Goal: Task Accomplishment & Management: Use online tool/utility

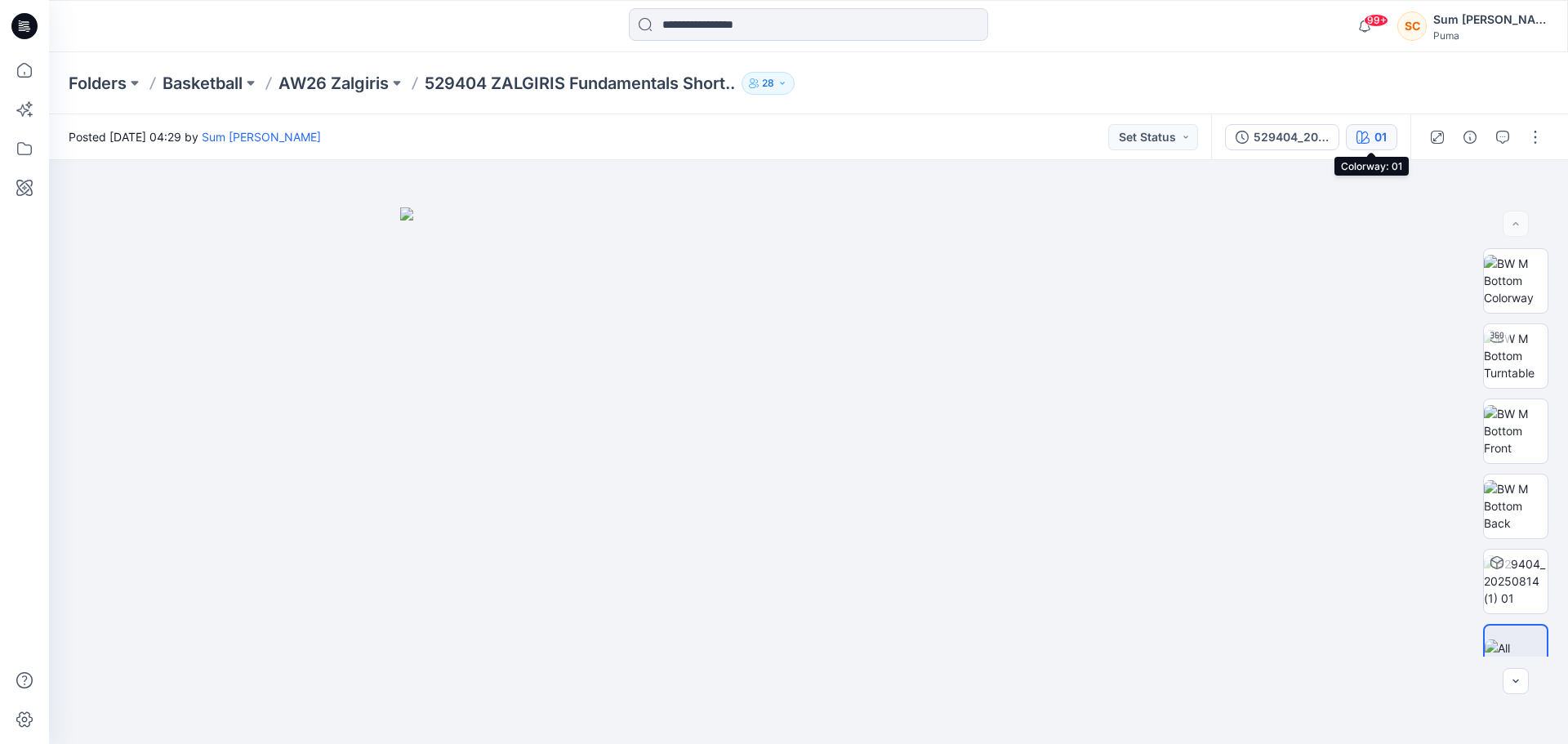
click at [1365, 146] on button "01" at bounding box center [1371, 137] width 51 height 26
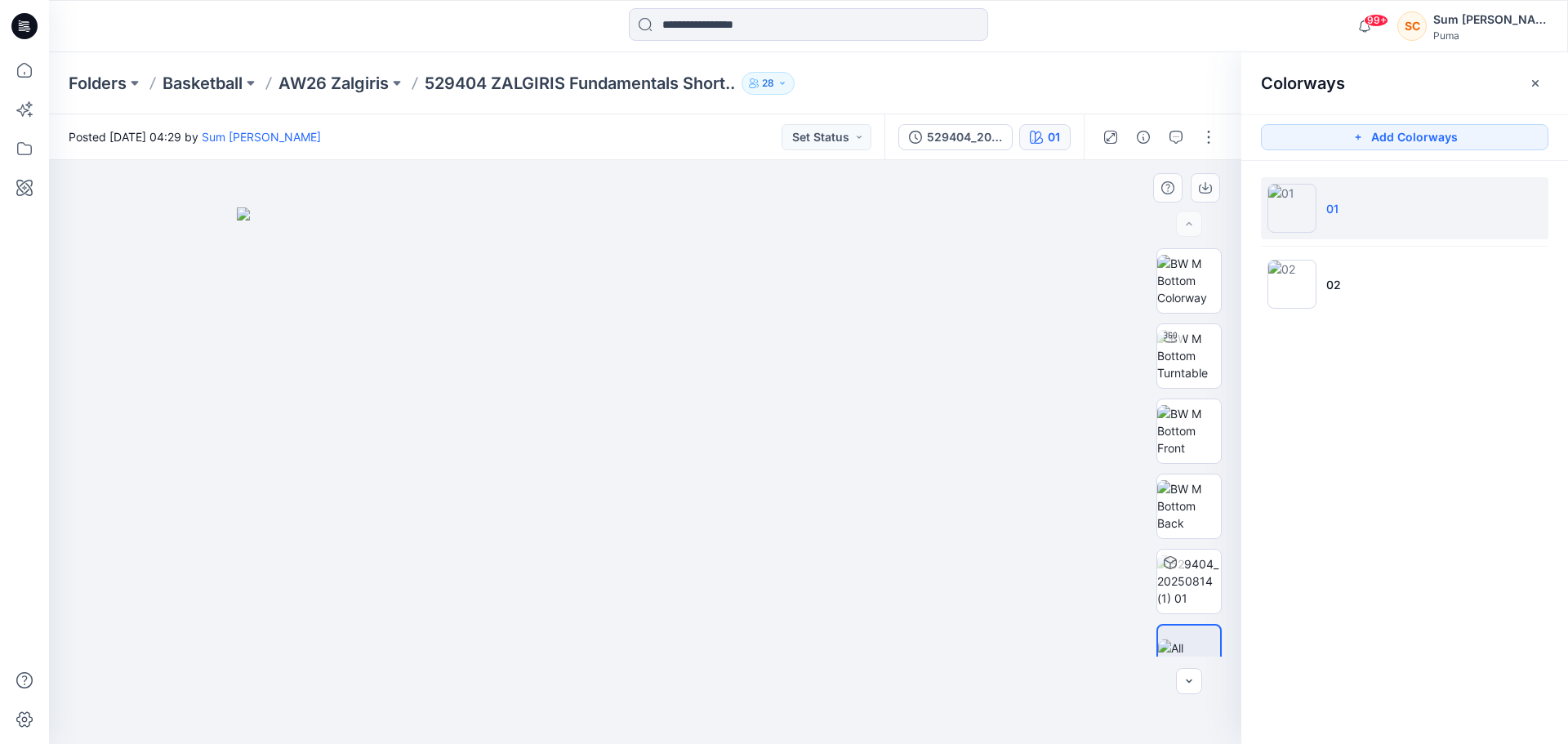
click at [314, 326] on img at bounding box center [645, 476] width 816 height 537
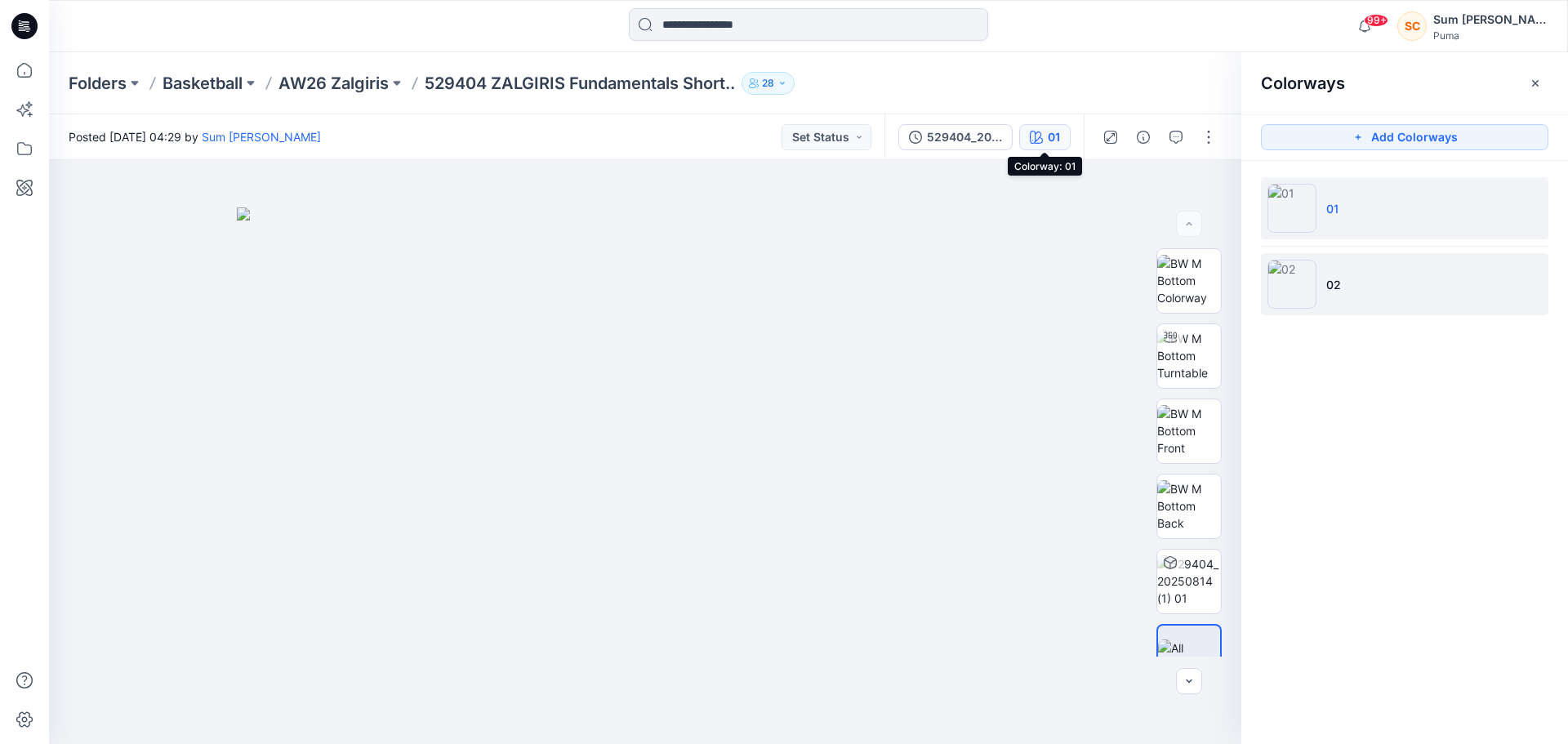
click at [1283, 290] on img at bounding box center [1292, 284] width 49 height 49
click at [1361, 198] on li "01" at bounding box center [1405, 208] width 288 height 62
click at [1371, 283] on li "02" at bounding box center [1405, 284] width 288 height 62
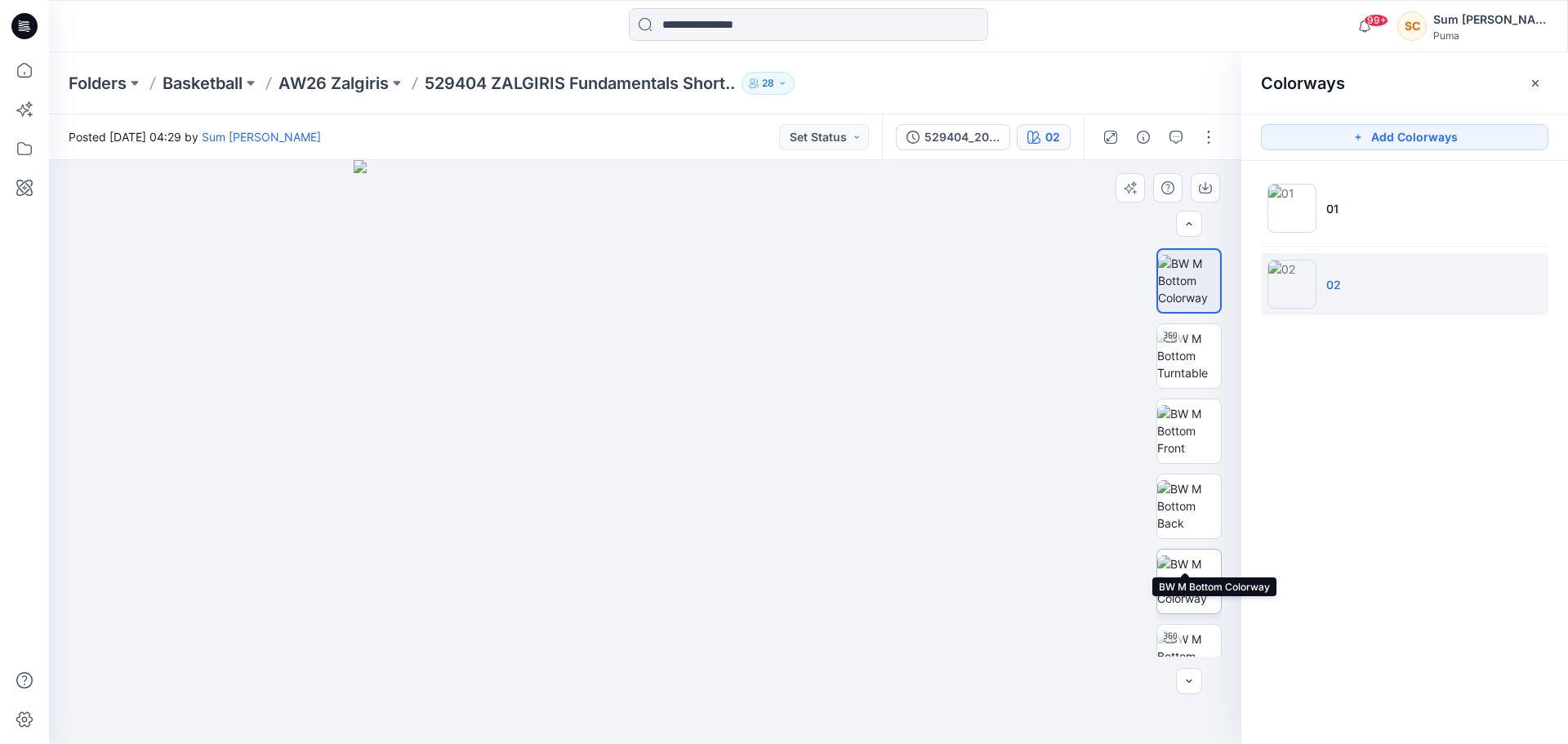
scroll to position [82, 0]
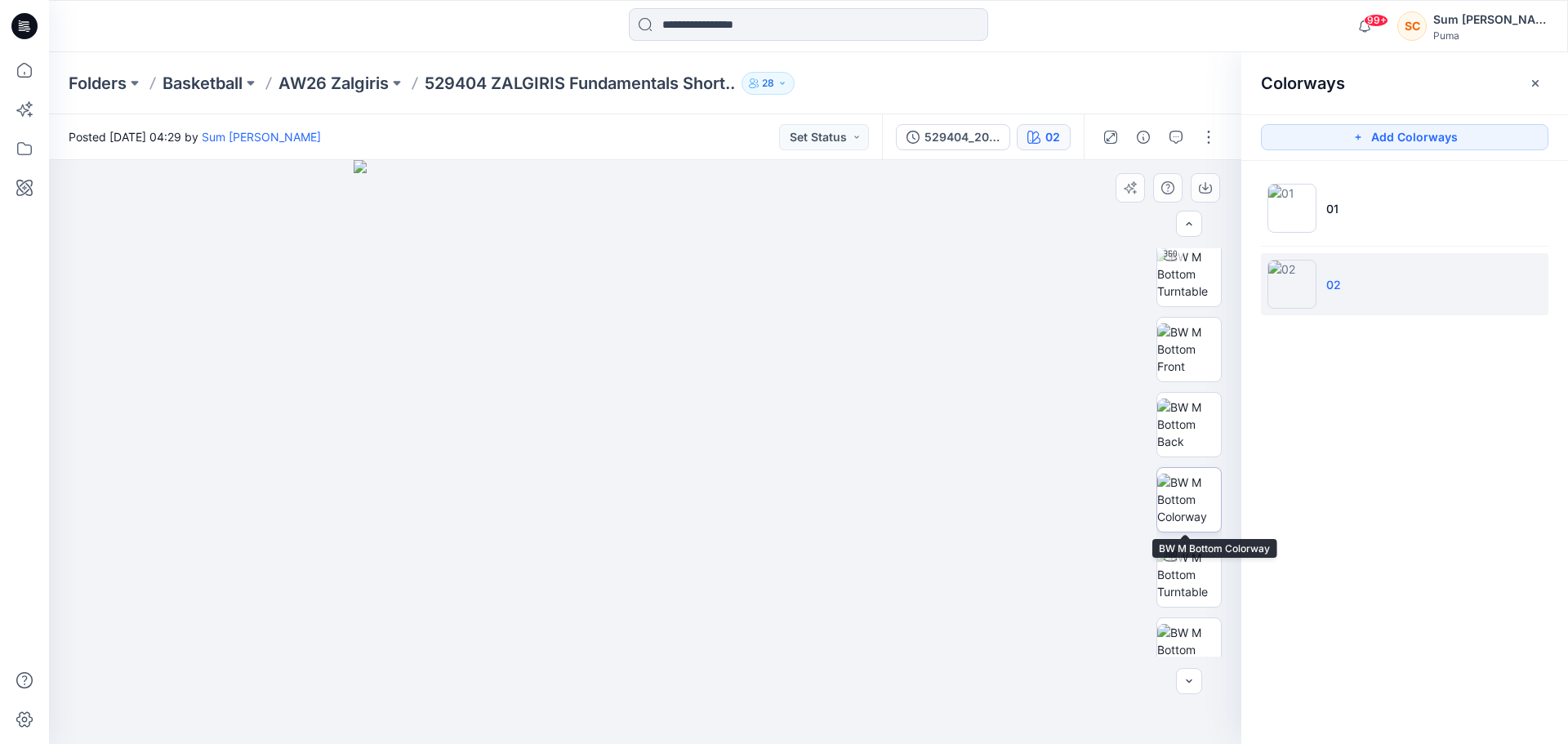
click at [1187, 494] on img at bounding box center [1190, 499] width 64 height 51
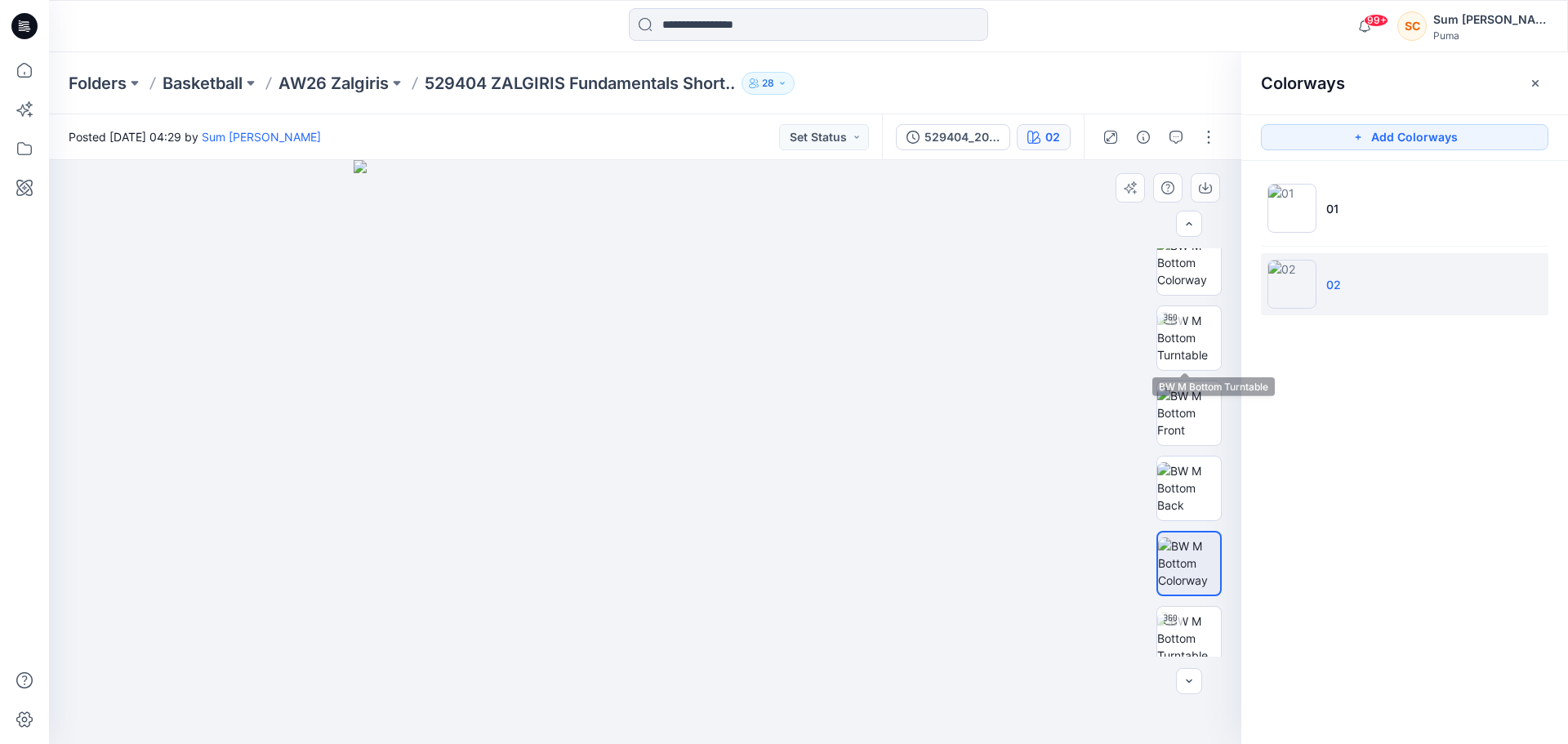
scroll to position [0, 0]
click at [1190, 353] on img at bounding box center [1190, 355] width 64 height 51
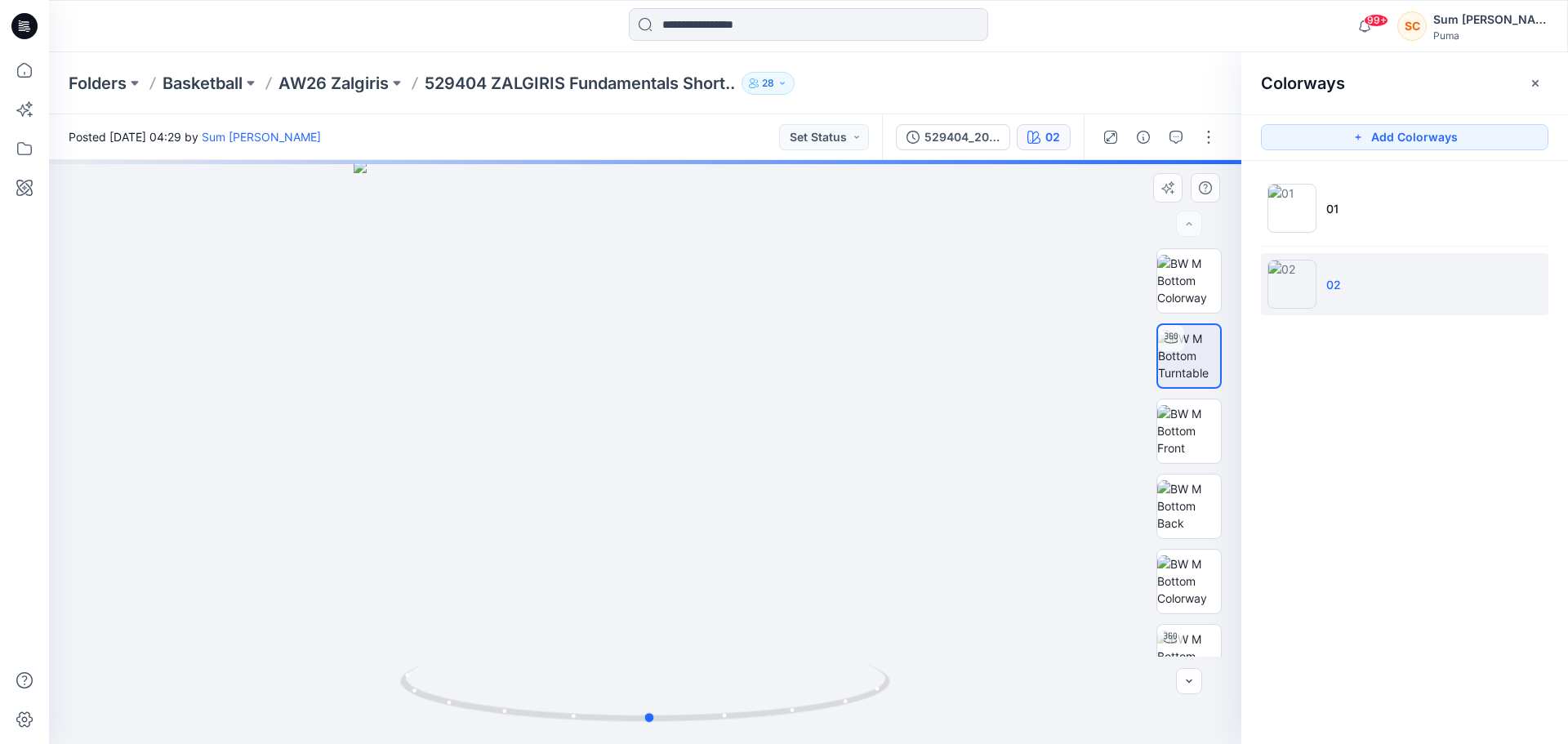
drag, startPoint x: 759, startPoint y: 567, endPoint x: 145, endPoint y: 581, distance: 614.2
click at [145, 581] on div at bounding box center [645, 451] width 1192 height 584
click at [1159, 275] on img at bounding box center [1190, 280] width 64 height 51
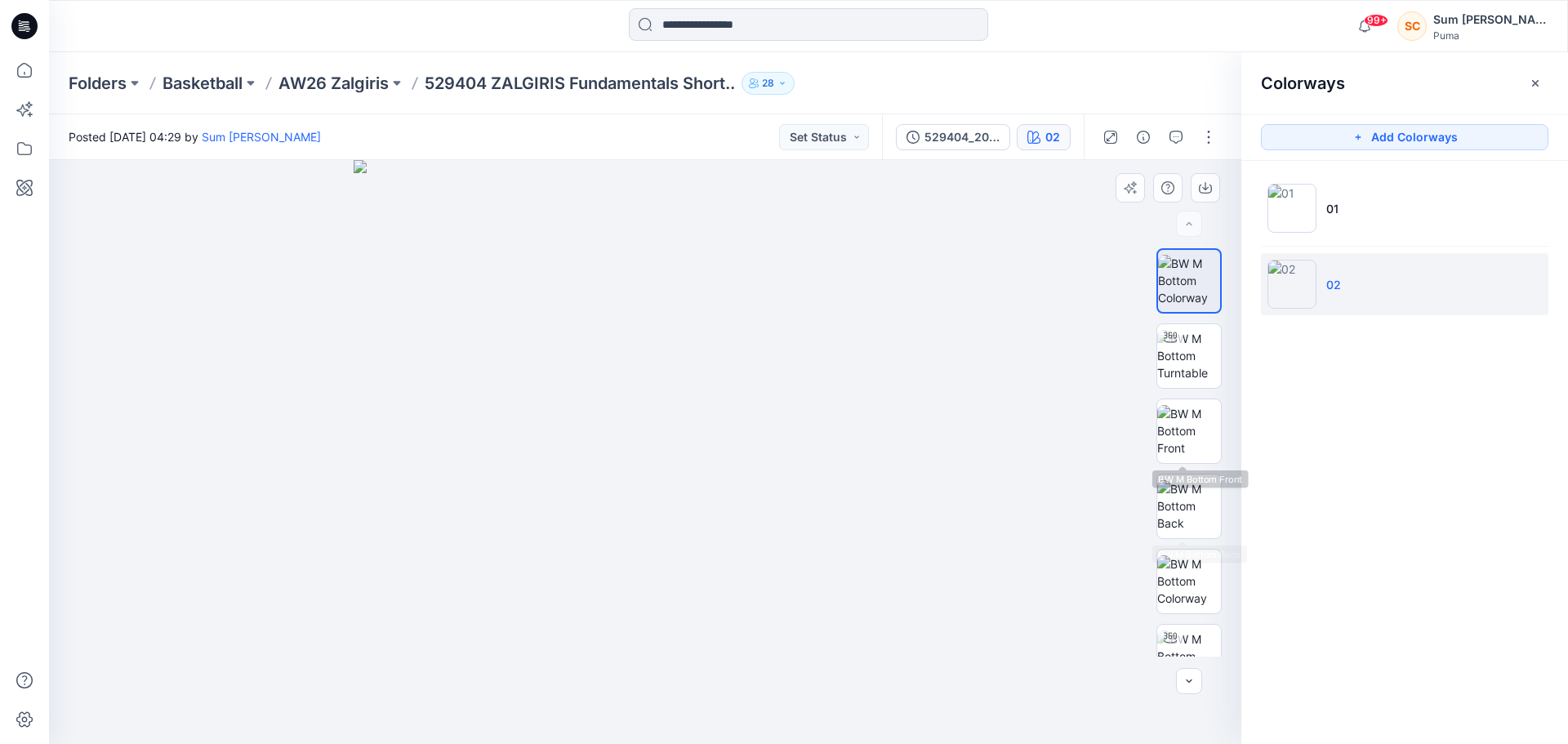
drag, startPoint x: 1191, startPoint y: 571, endPoint x: 1222, endPoint y: 558, distance: 33.6
click at [1222, 557] on div at bounding box center [1190, 452] width 66 height 409
click at [1187, 589] on img at bounding box center [1190, 581] width 64 height 51
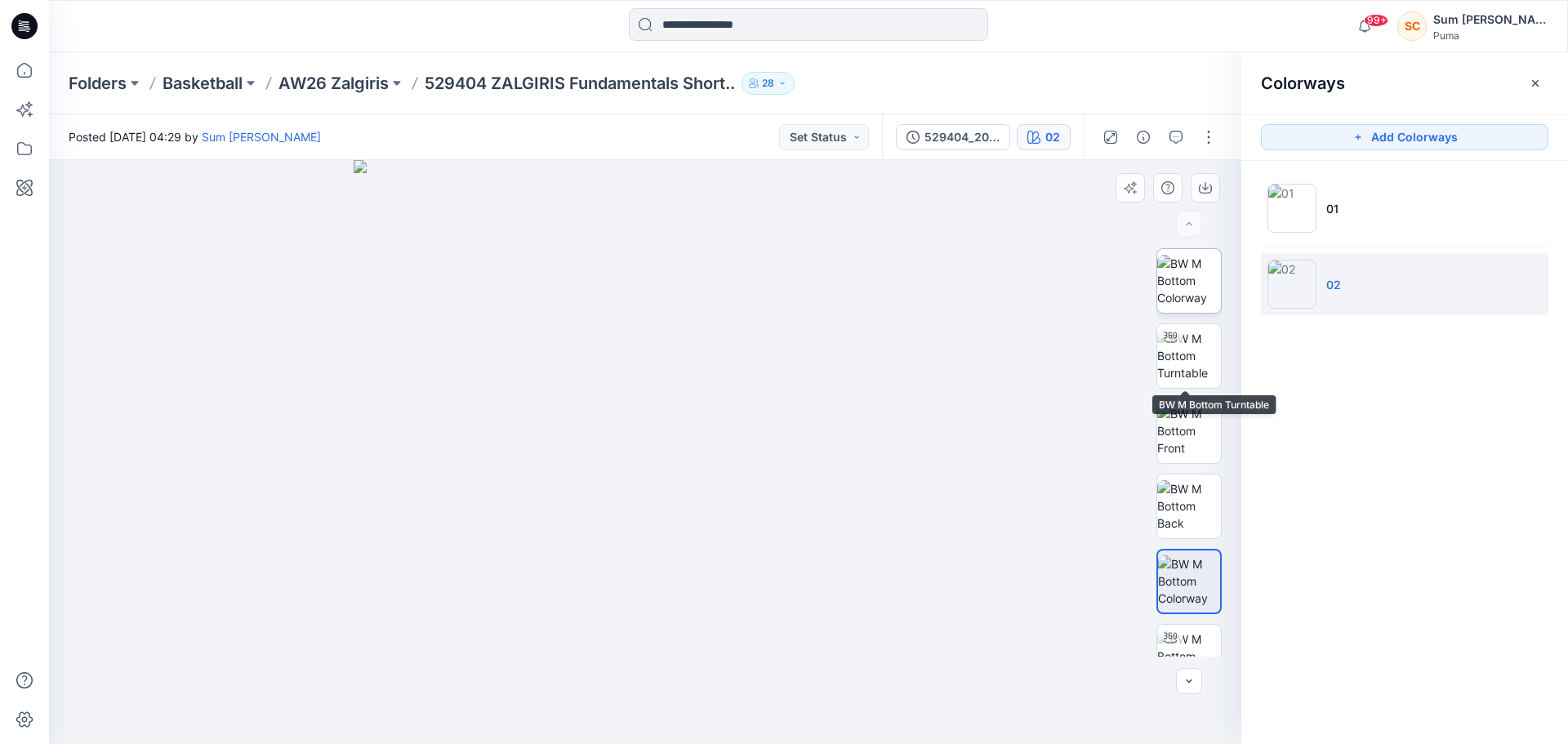
drag, startPoint x: 1190, startPoint y: 589, endPoint x: 1205, endPoint y: 272, distance: 317.4
click at [1205, 273] on div at bounding box center [1190, 452] width 66 height 409
click at [938, 327] on div at bounding box center [645, 451] width 1192 height 584
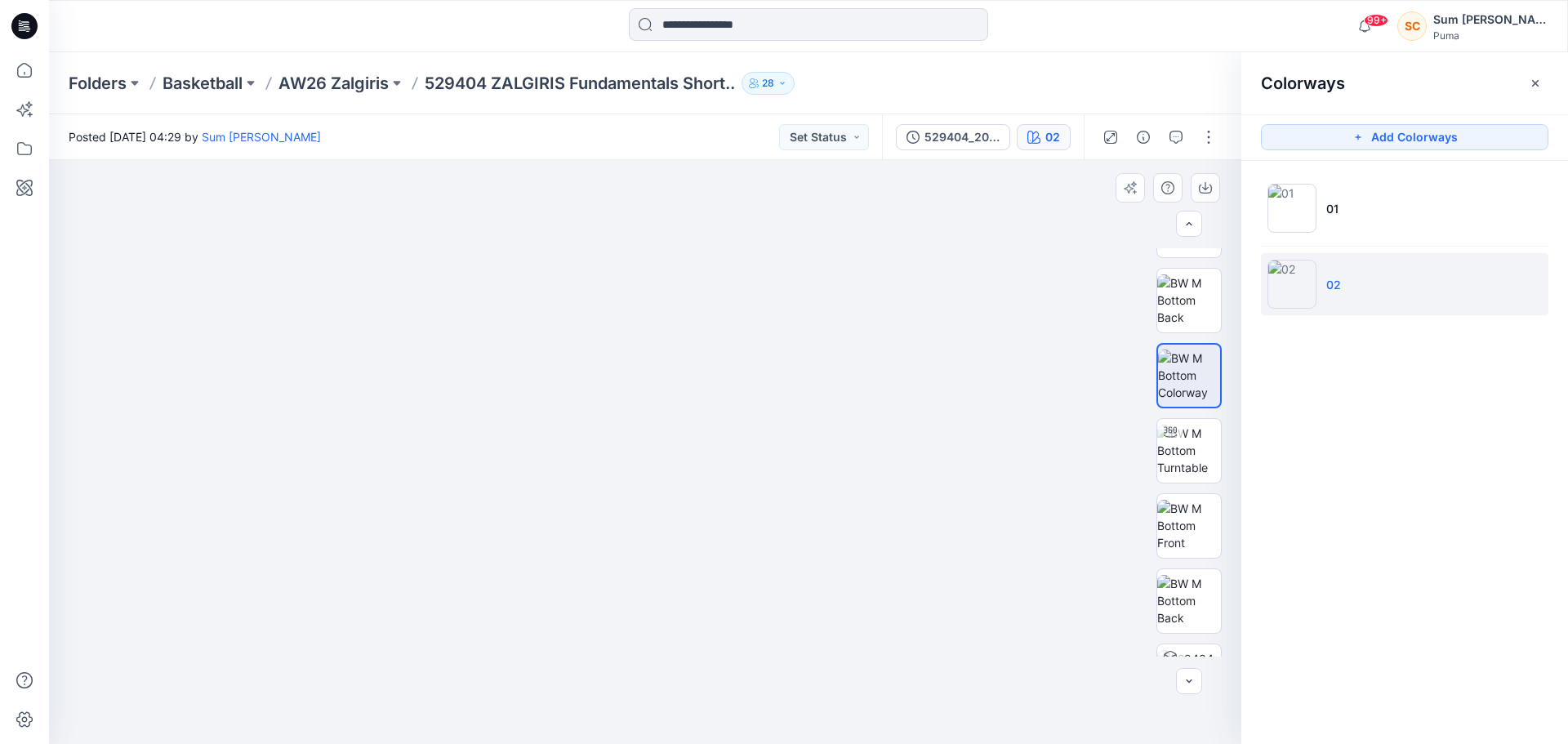
scroll to position [333, 0]
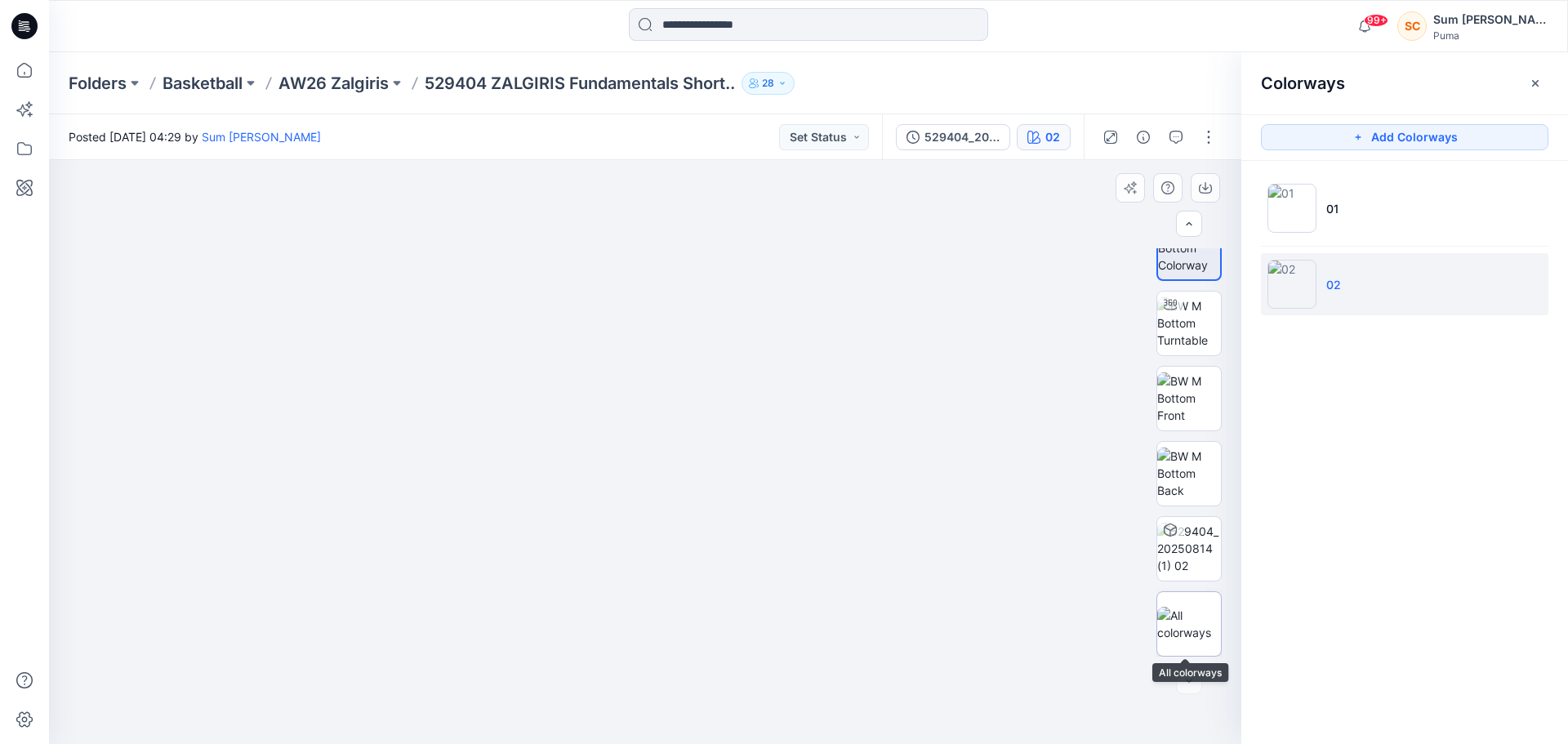
click at [1200, 609] on img at bounding box center [1190, 624] width 64 height 34
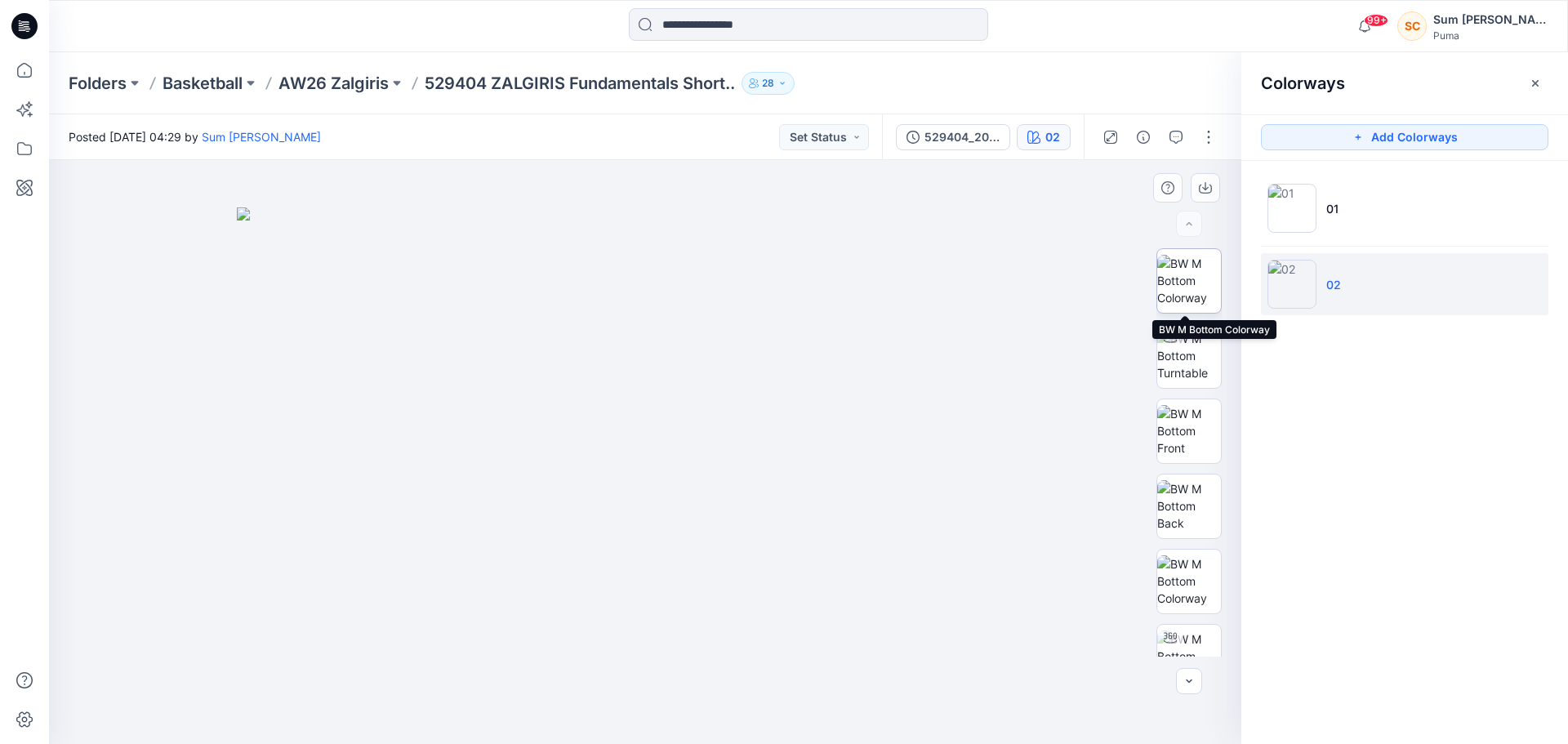
click at [1178, 297] on img at bounding box center [1190, 280] width 64 height 51
click at [1204, 135] on button "button" at bounding box center [1208, 137] width 26 height 26
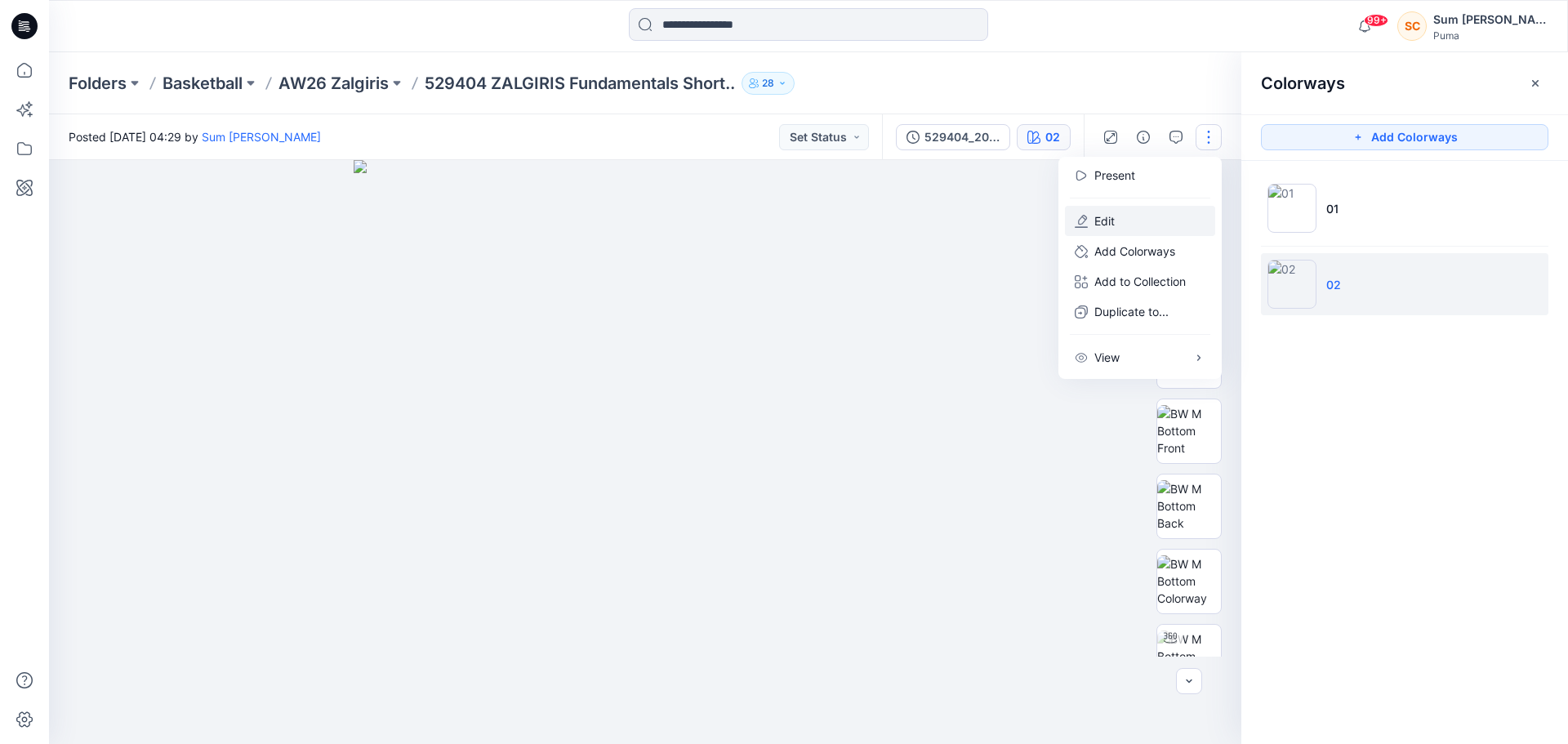
click at [1121, 215] on button "Edit" at bounding box center [1140, 221] width 150 height 30
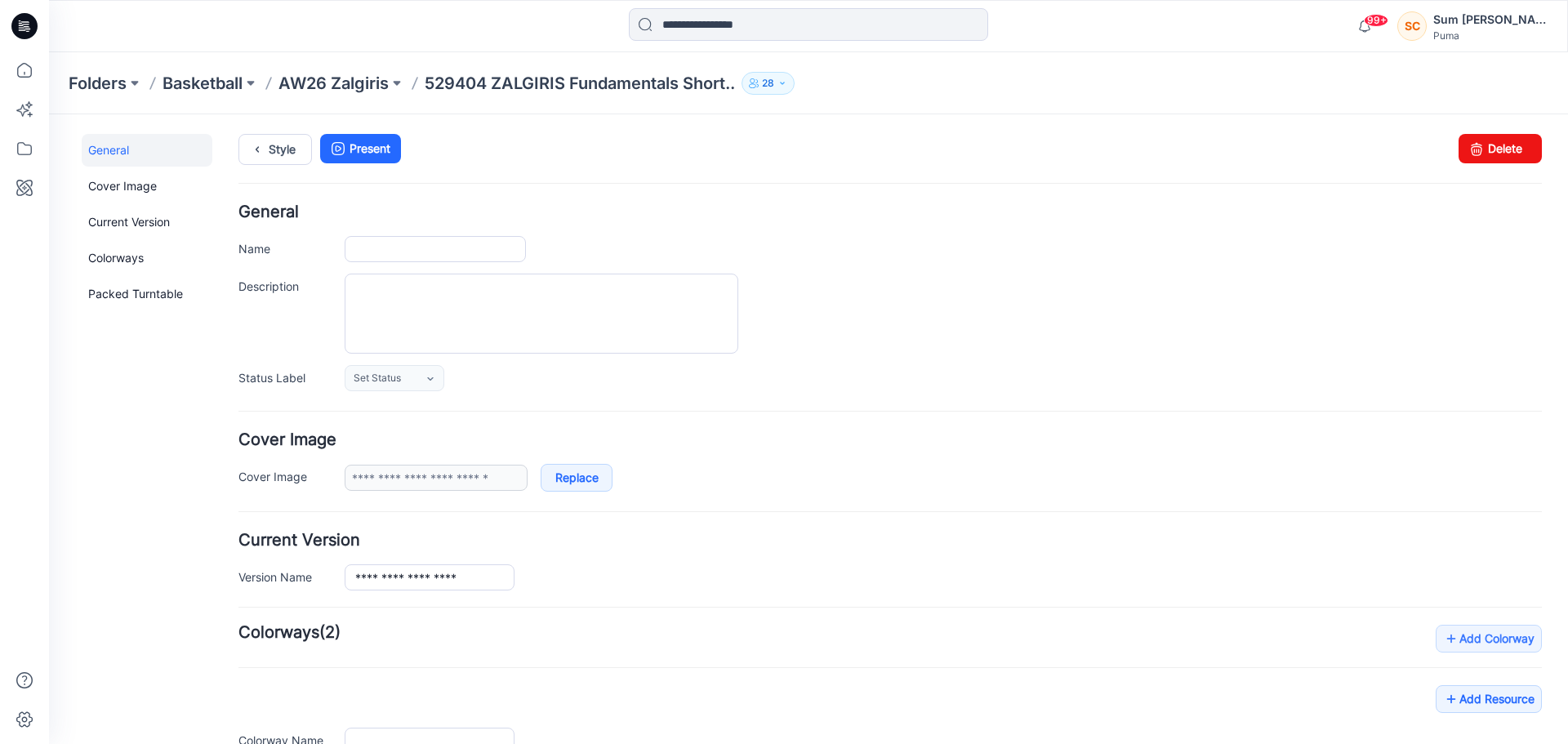
type input "**********"
type input "**"
type input "**********"
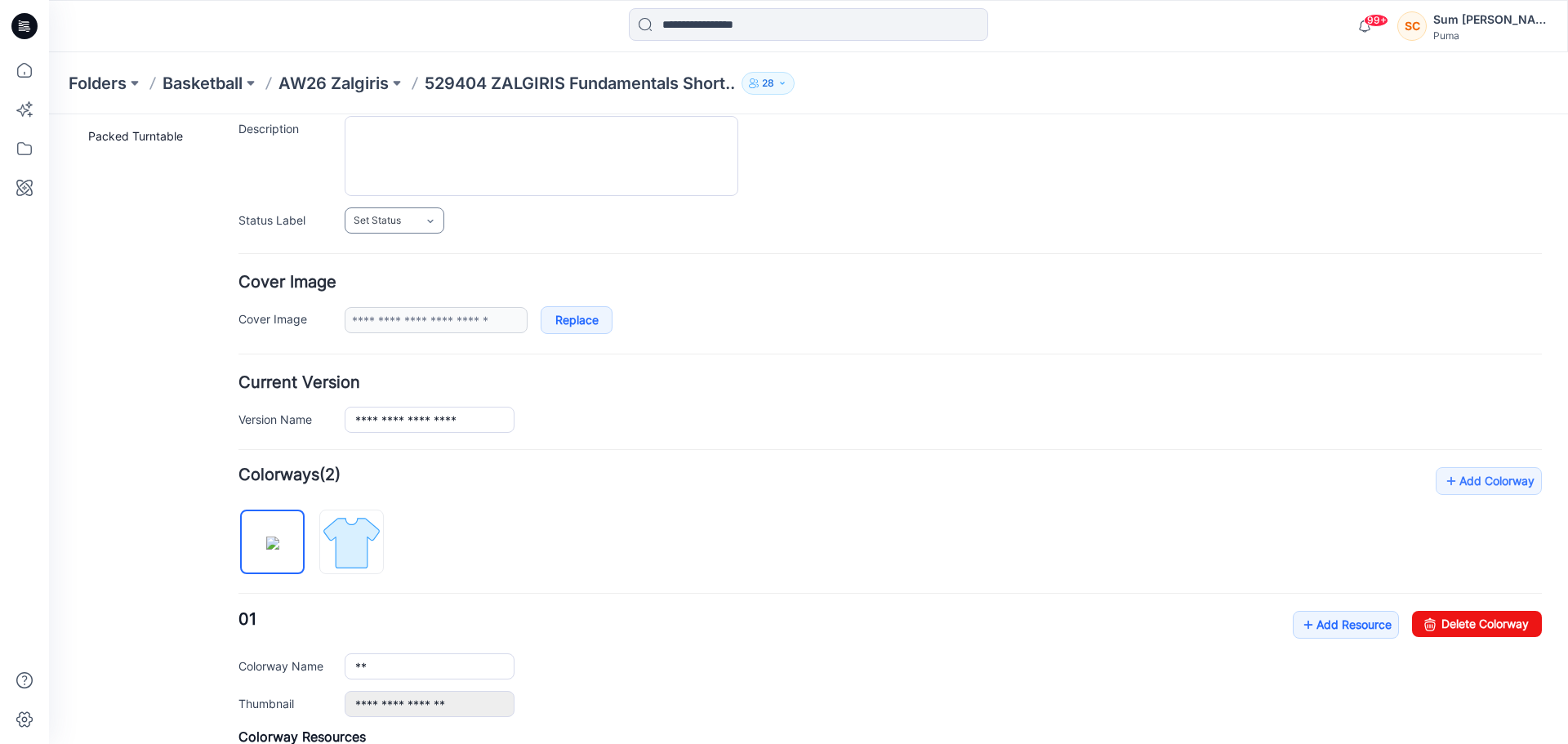
scroll to position [141, 0]
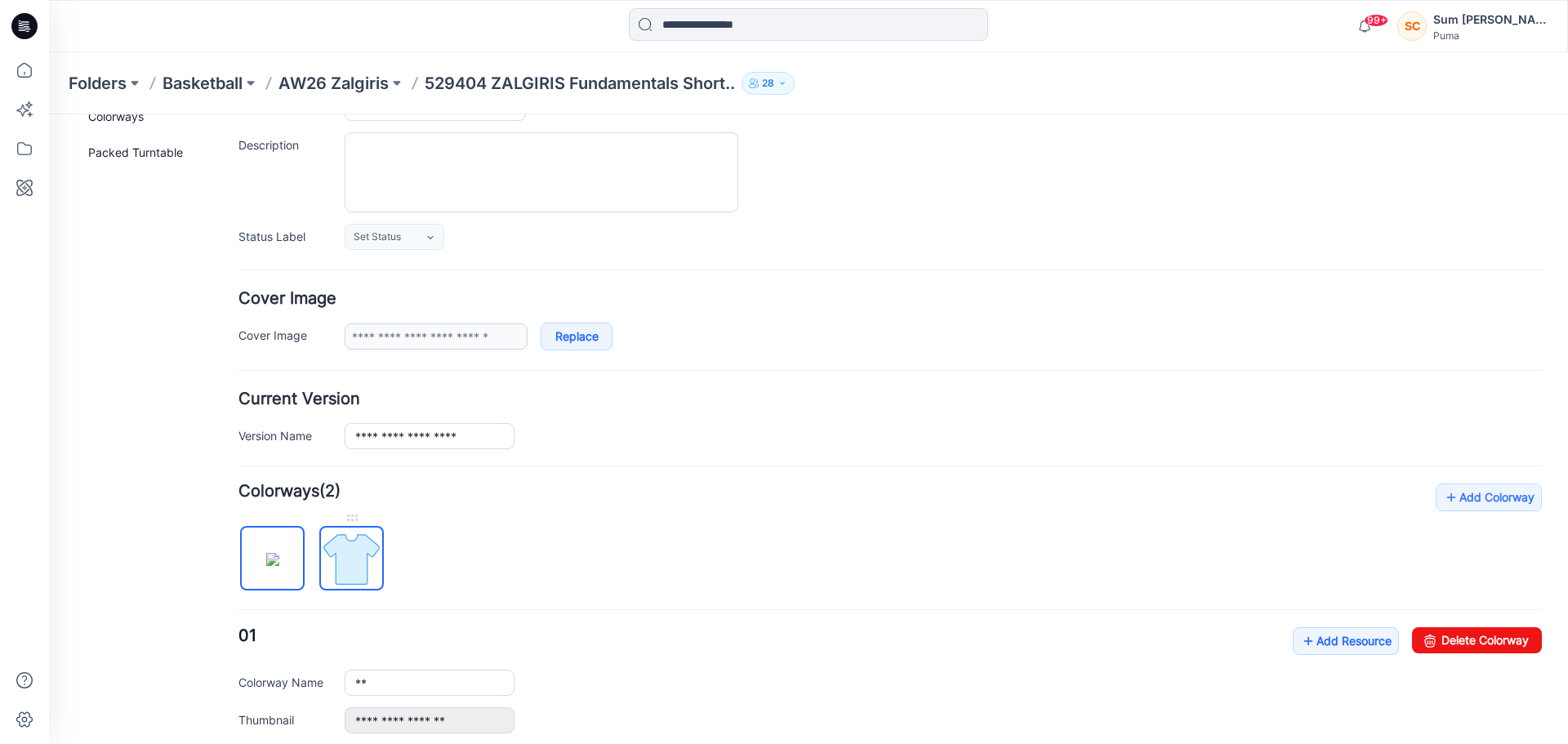
click at [367, 545] on img at bounding box center [351, 559] width 61 height 61
type input "**"
click at [352, 520] on div at bounding box center [351, 517] width 65 height 16
click at [594, 552] on div "Add Colorway Colorways (2) 02 Add Resource Delete Colorway Colorway Name ** Thu…" at bounding box center [890, 724] width 1303 height 482
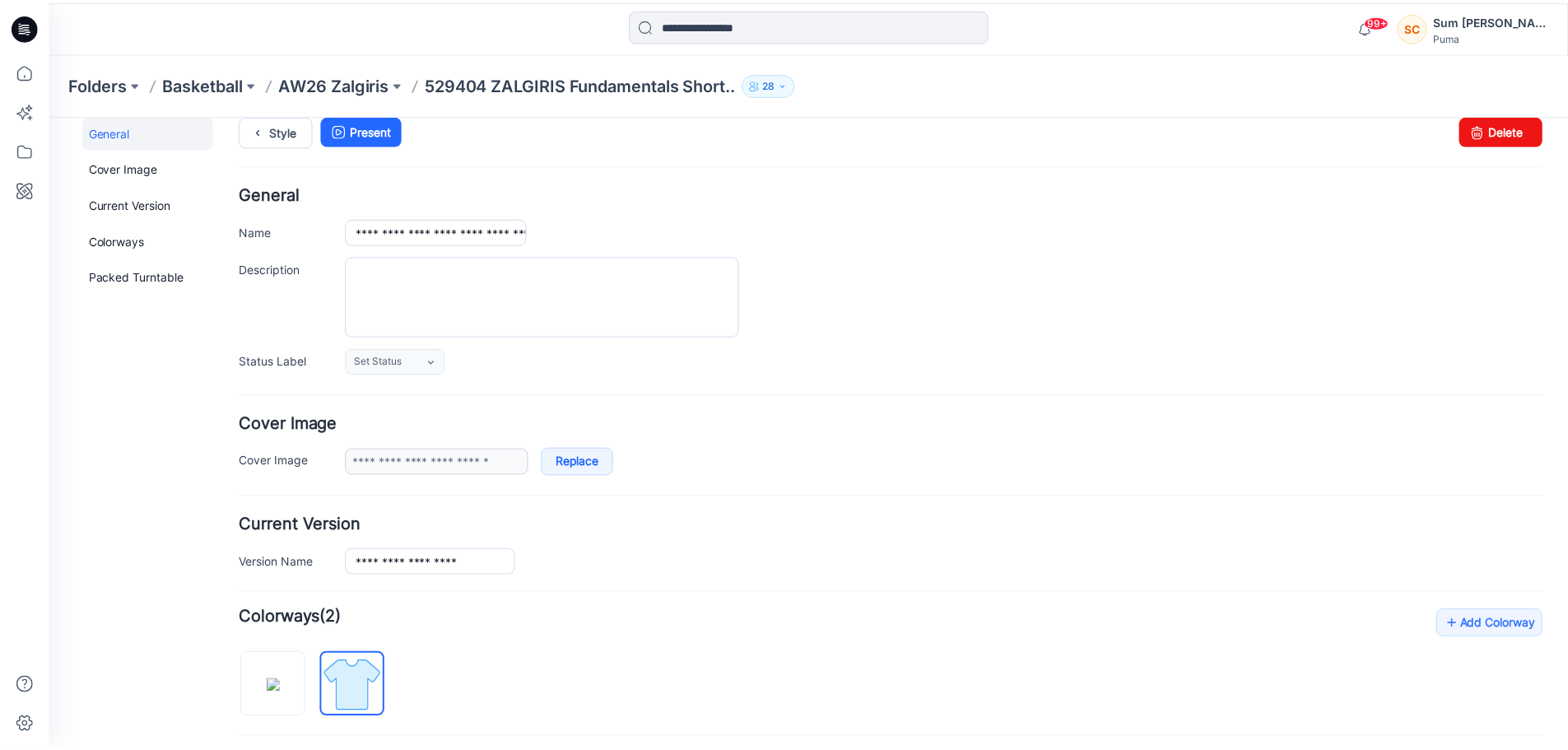
scroll to position [0, 0]
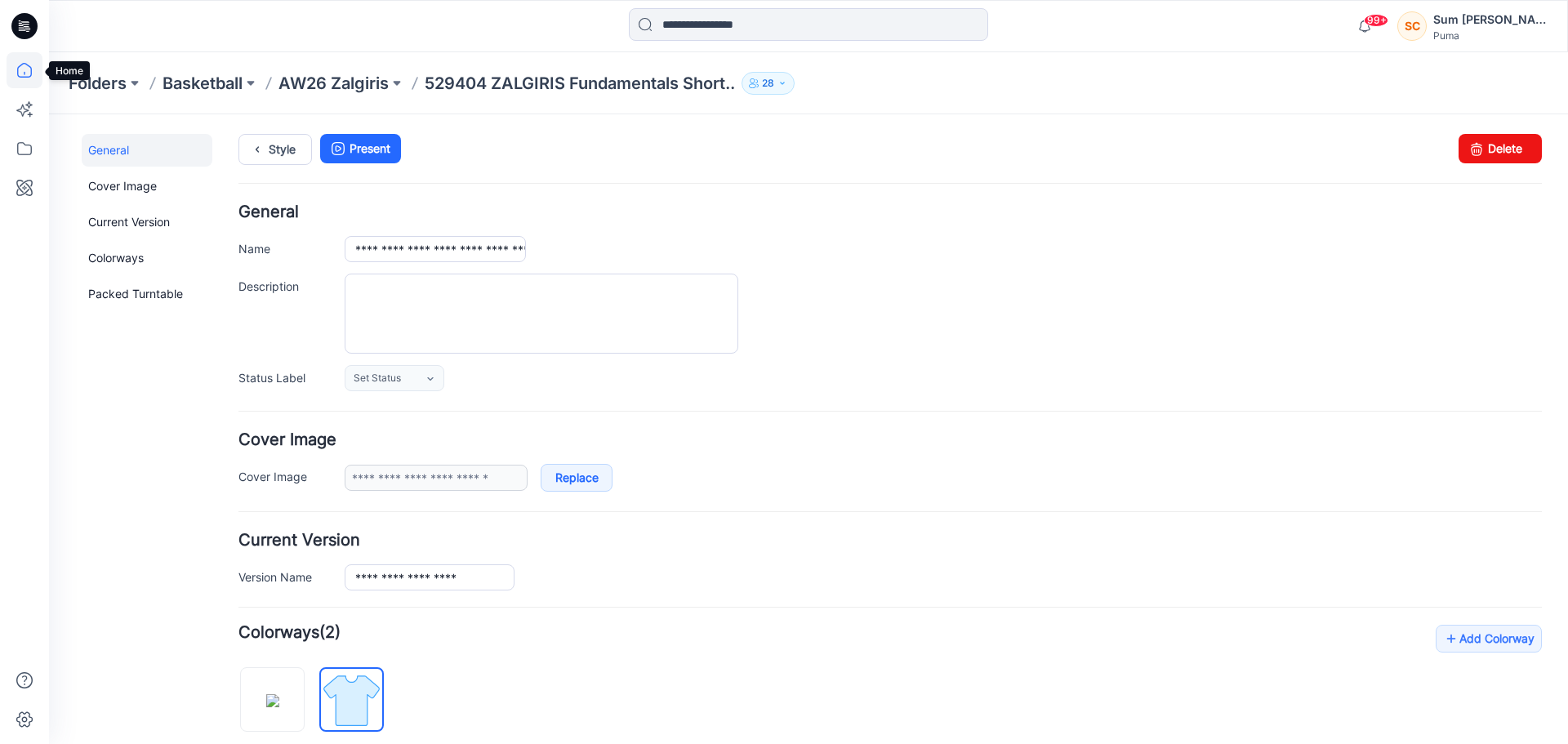
click at [33, 71] on icon at bounding box center [24, 70] width 36 height 36
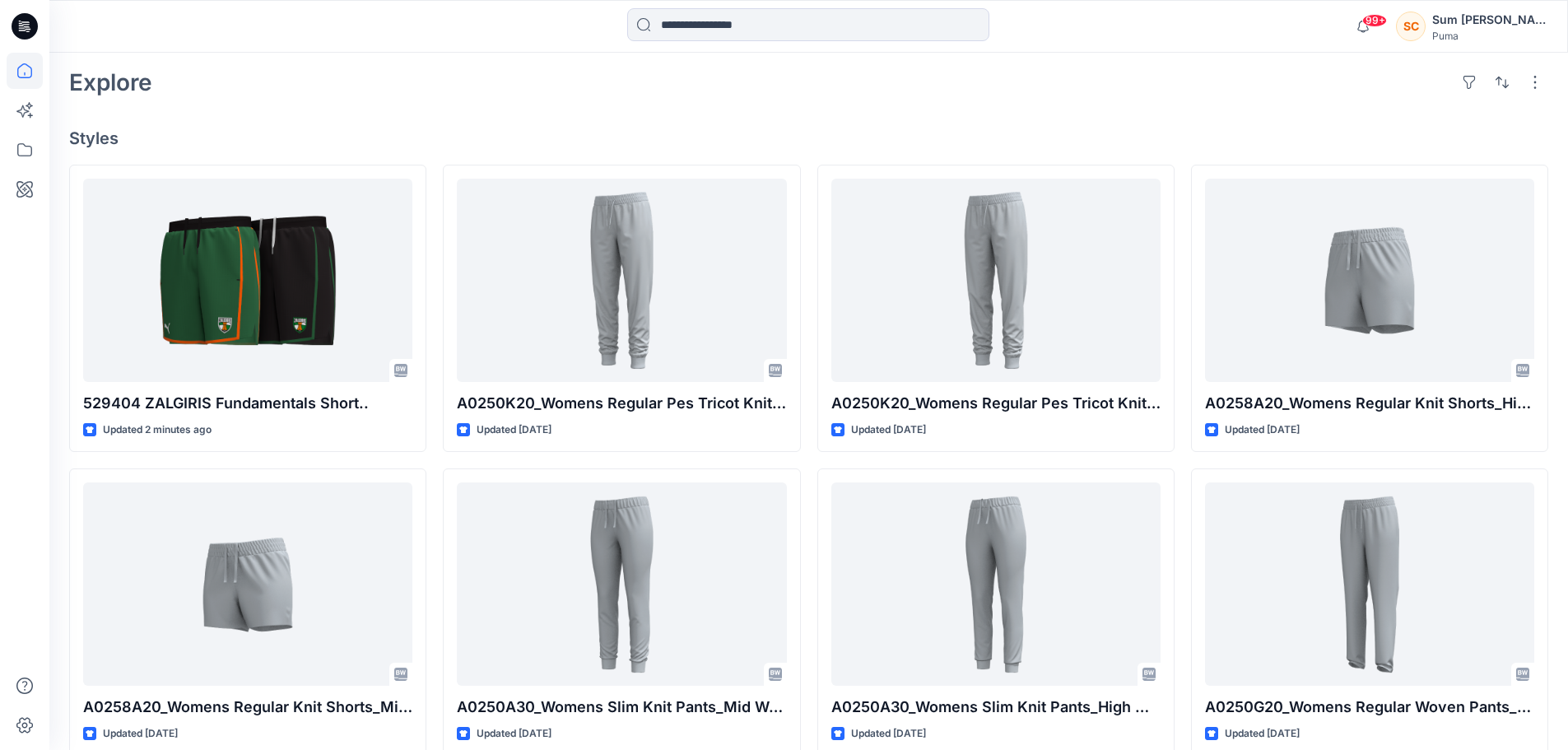
scroll to position [412, 0]
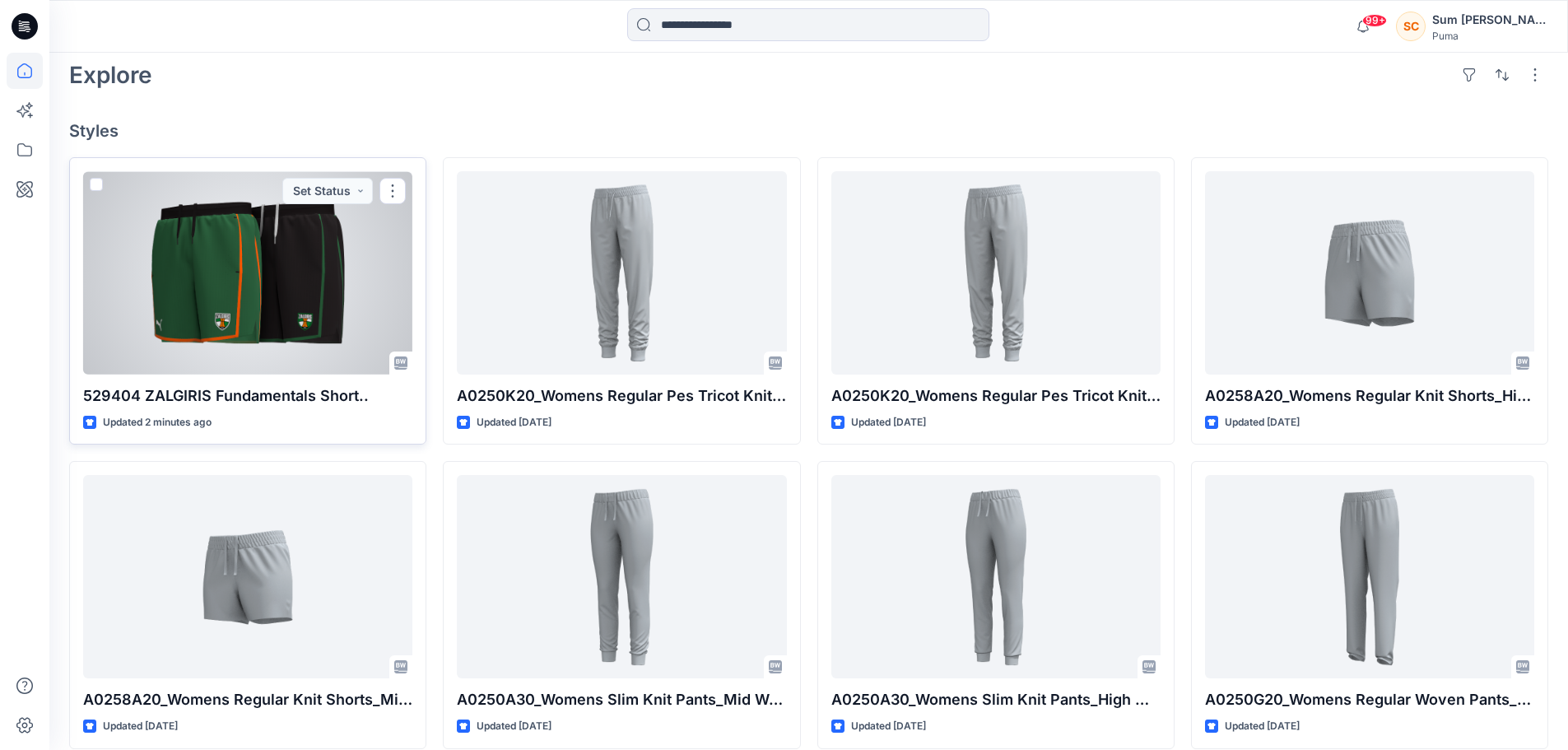
click at [290, 297] on div at bounding box center [247, 273] width 330 height 203
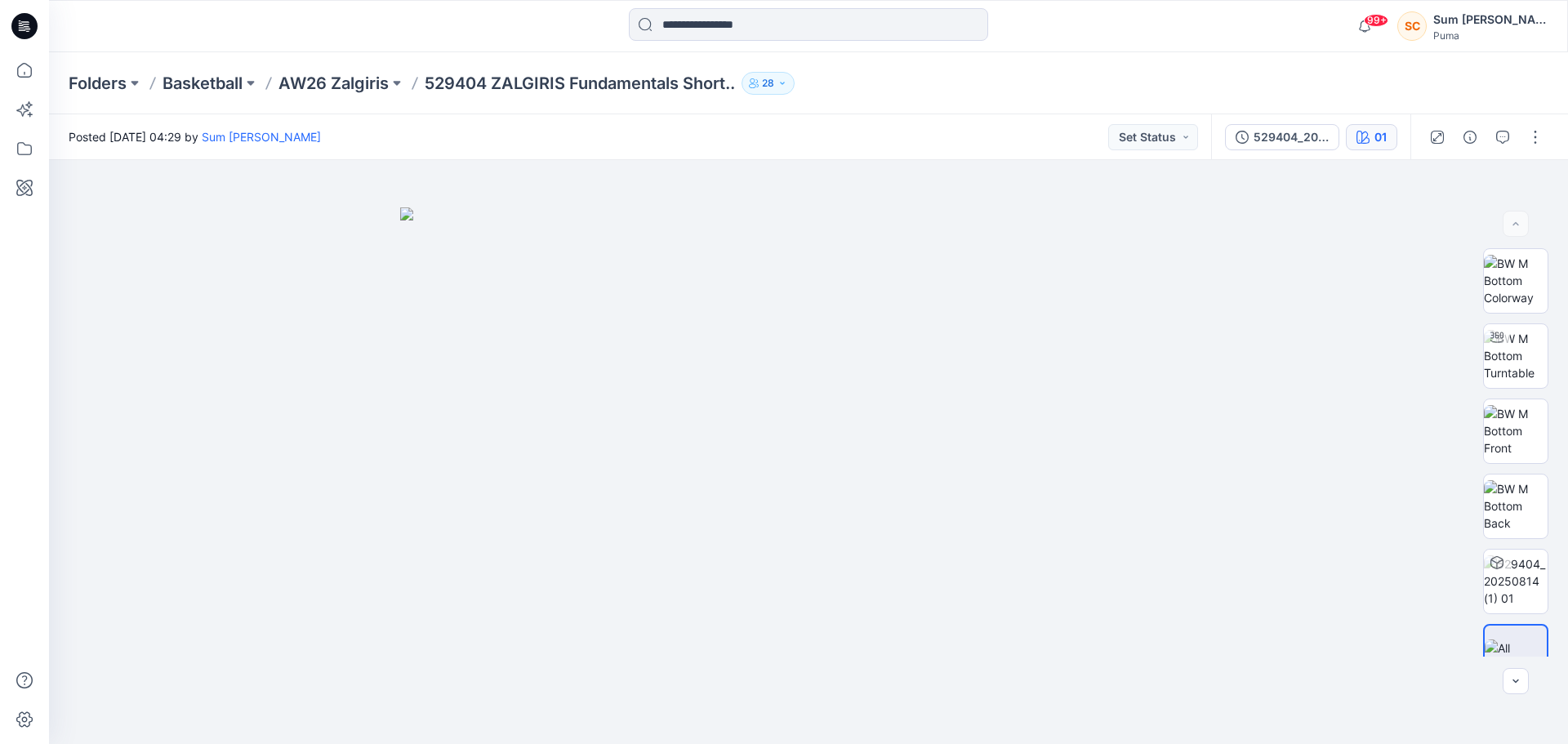
click at [1386, 139] on div "01" at bounding box center [1381, 137] width 13 height 18
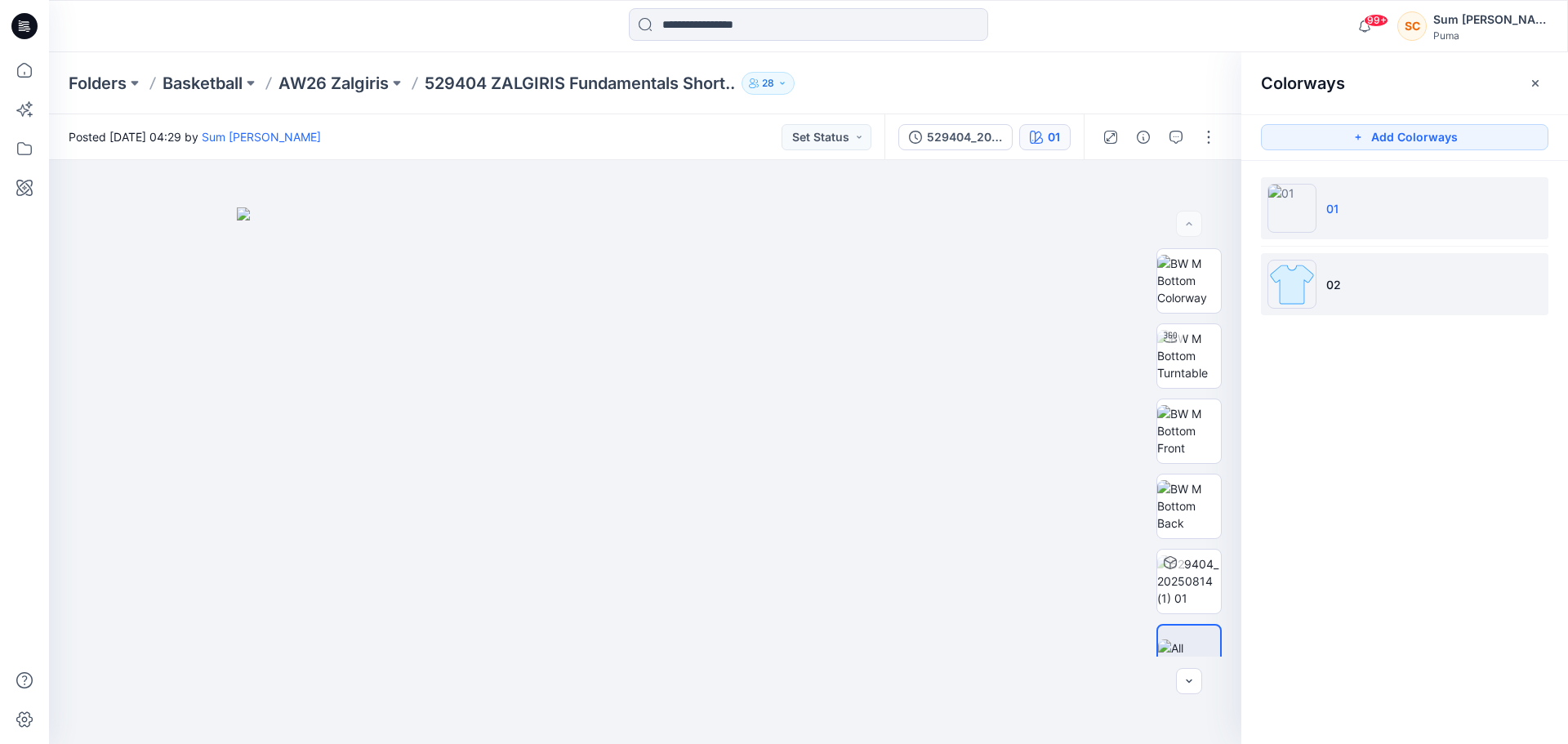
click at [1368, 278] on li "02" at bounding box center [1405, 284] width 288 height 62
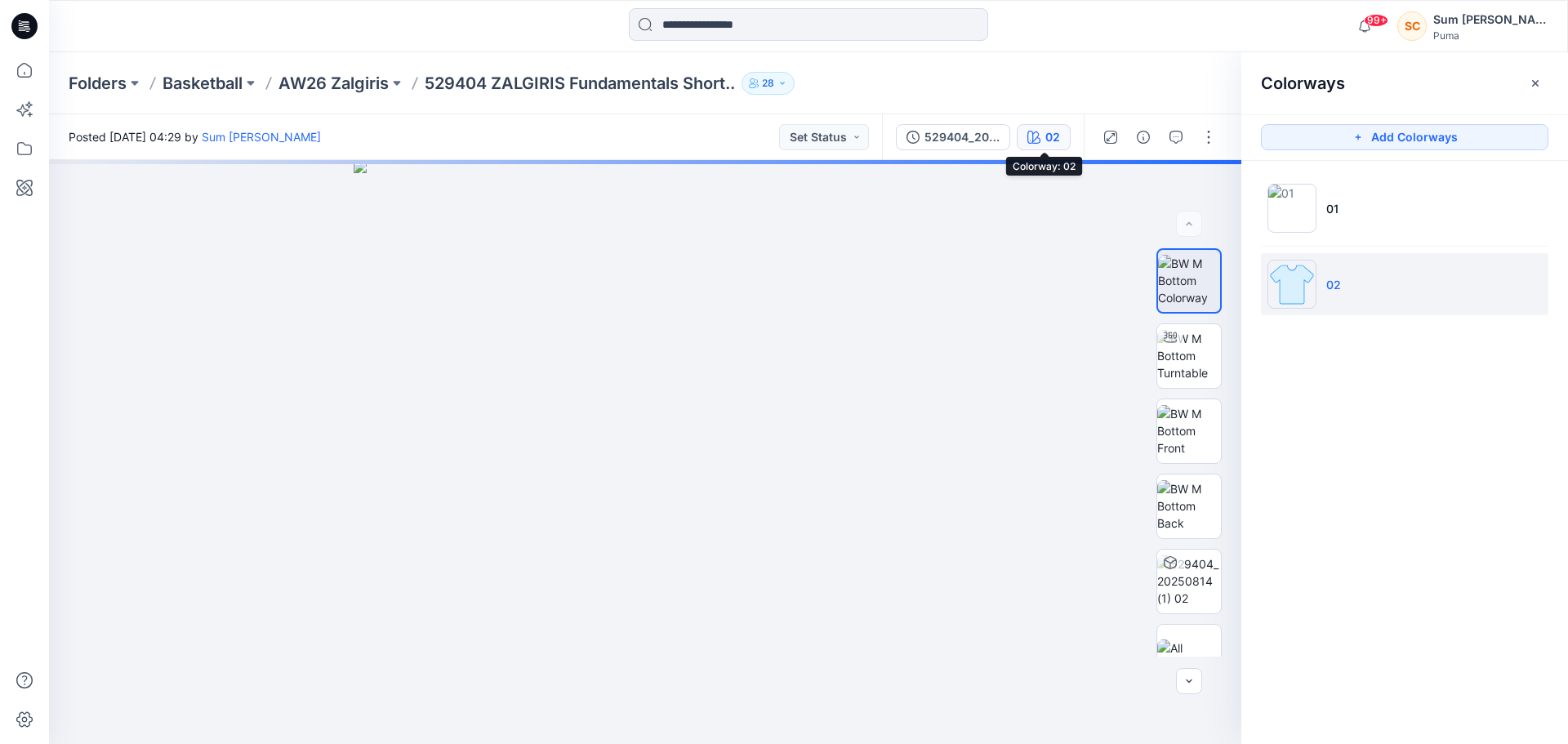
click at [1053, 135] on div "02" at bounding box center [1052, 137] width 14 height 18
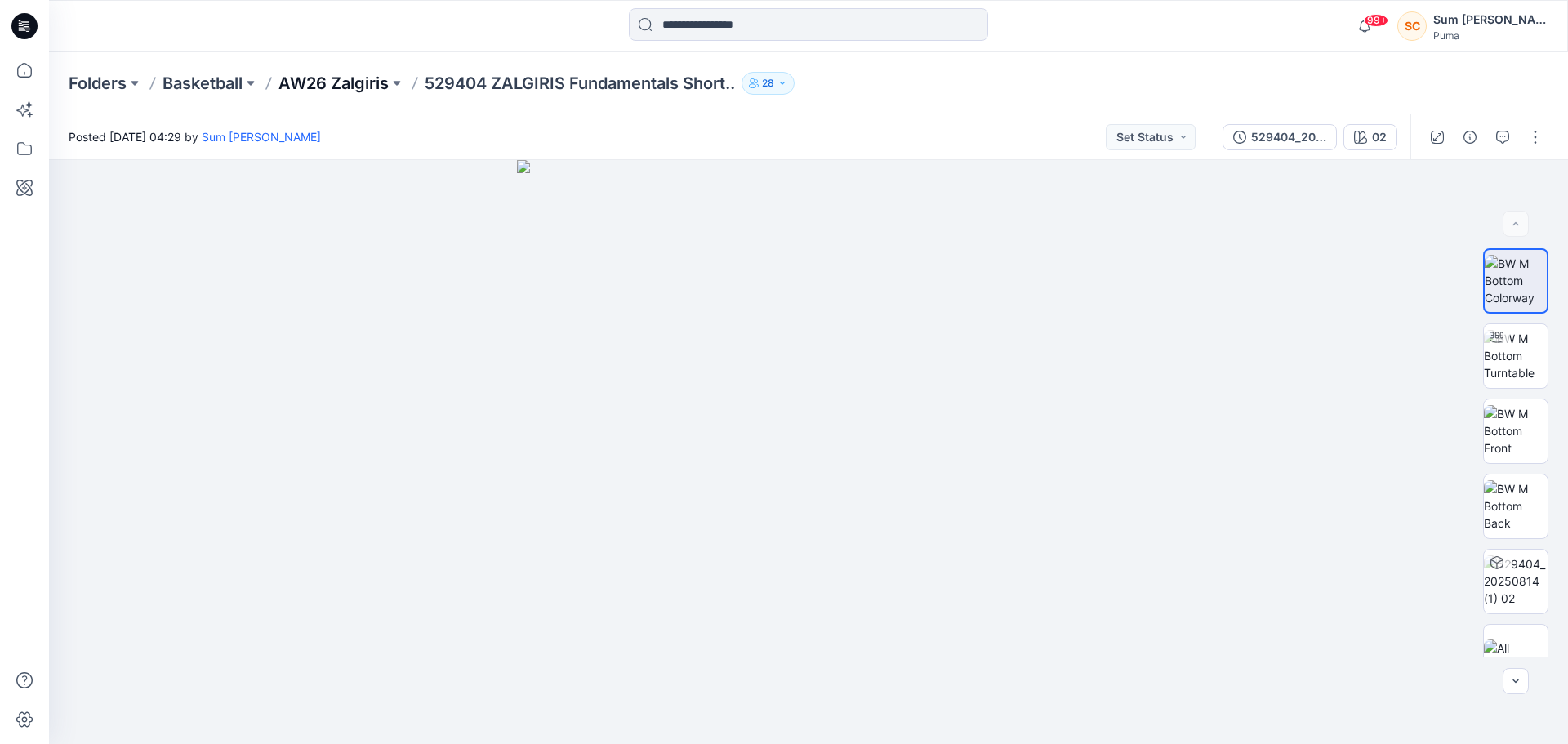
click at [312, 71] on p "AW26 Zalgiris" at bounding box center [333, 82] width 110 height 23
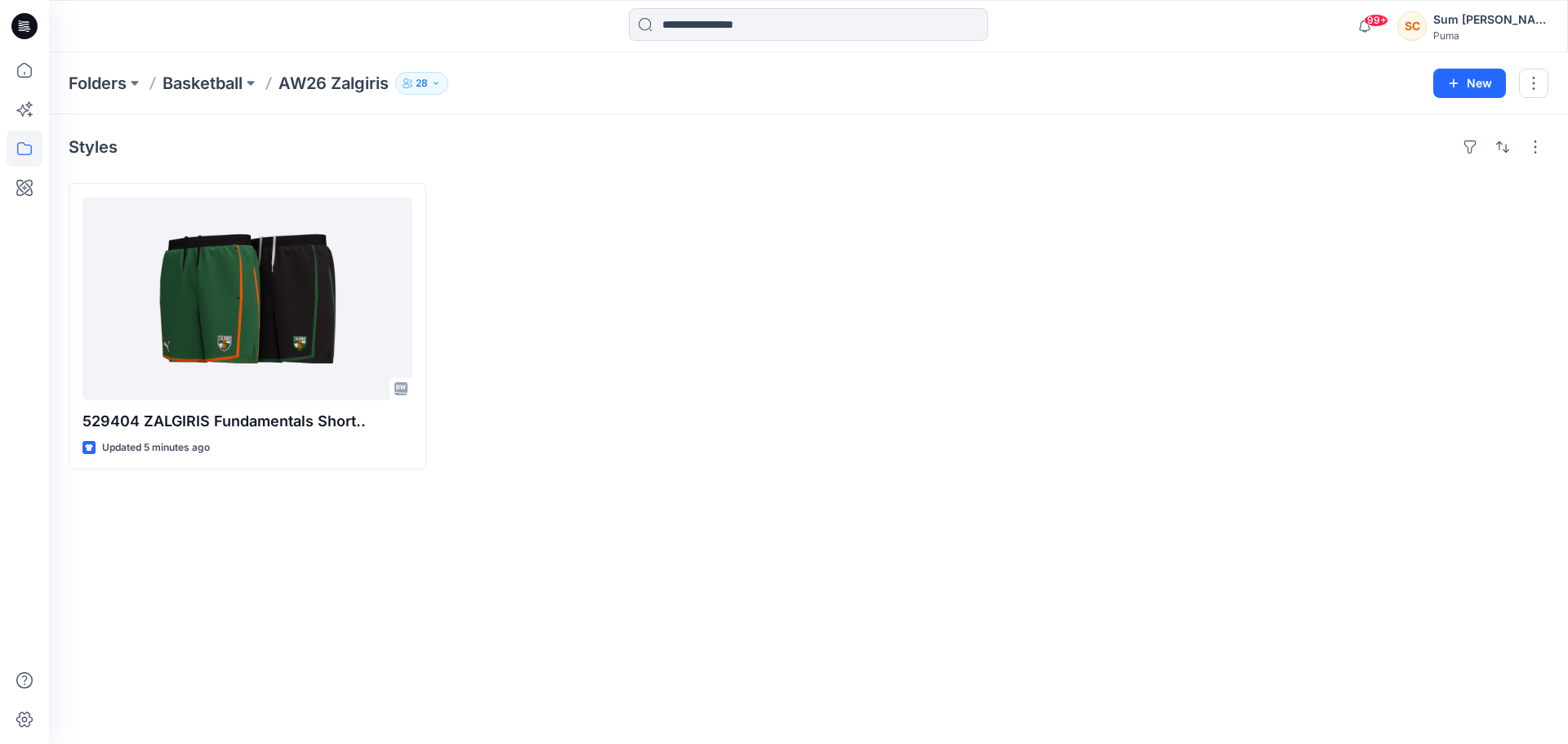
click at [634, 404] on div at bounding box center [621, 326] width 357 height 287
click at [209, 82] on p "Basketball" at bounding box center [202, 82] width 80 height 23
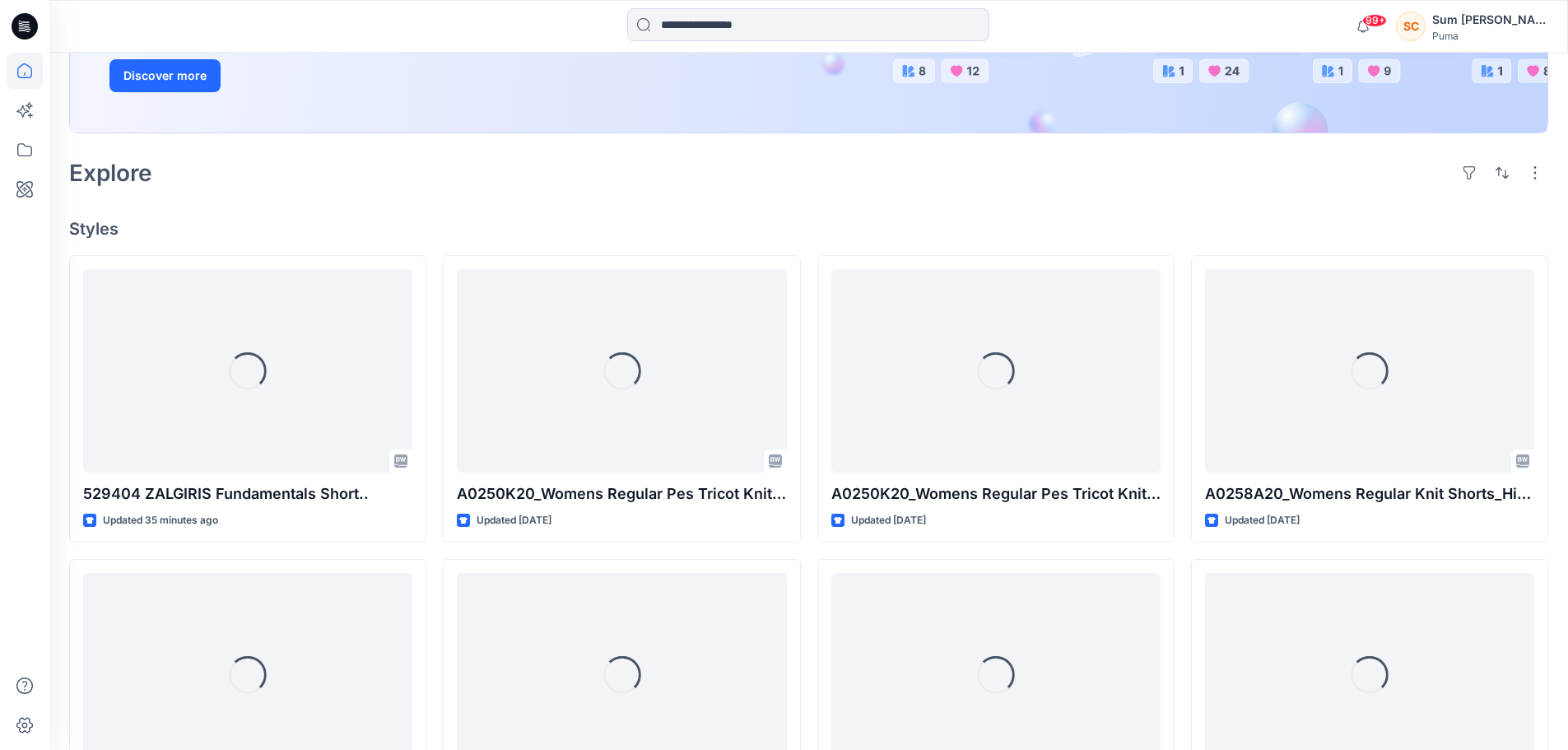
scroll to position [330, 0]
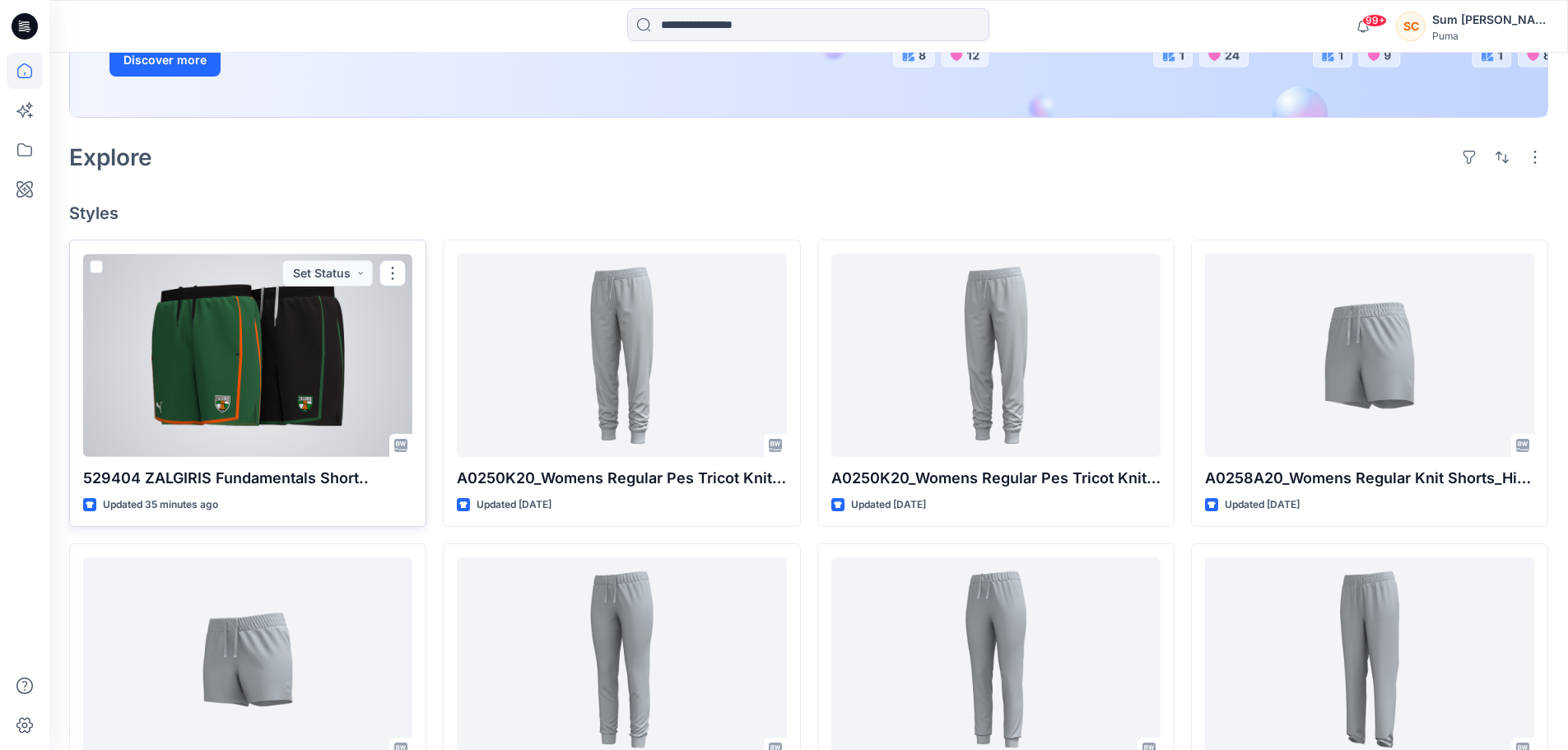
click at [277, 372] on div at bounding box center [247, 355] width 330 height 203
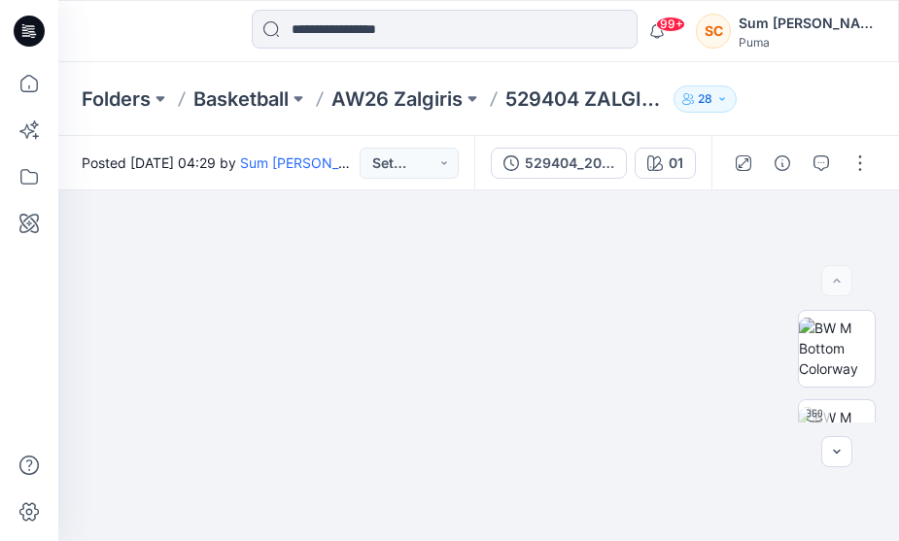
drag, startPoint x: 811, startPoint y: 487, endPoint x: 807, endPoint y: 116, distance: 371.1
click at [811, 486] on img at bounding box center [478, 308] width 971 height 467
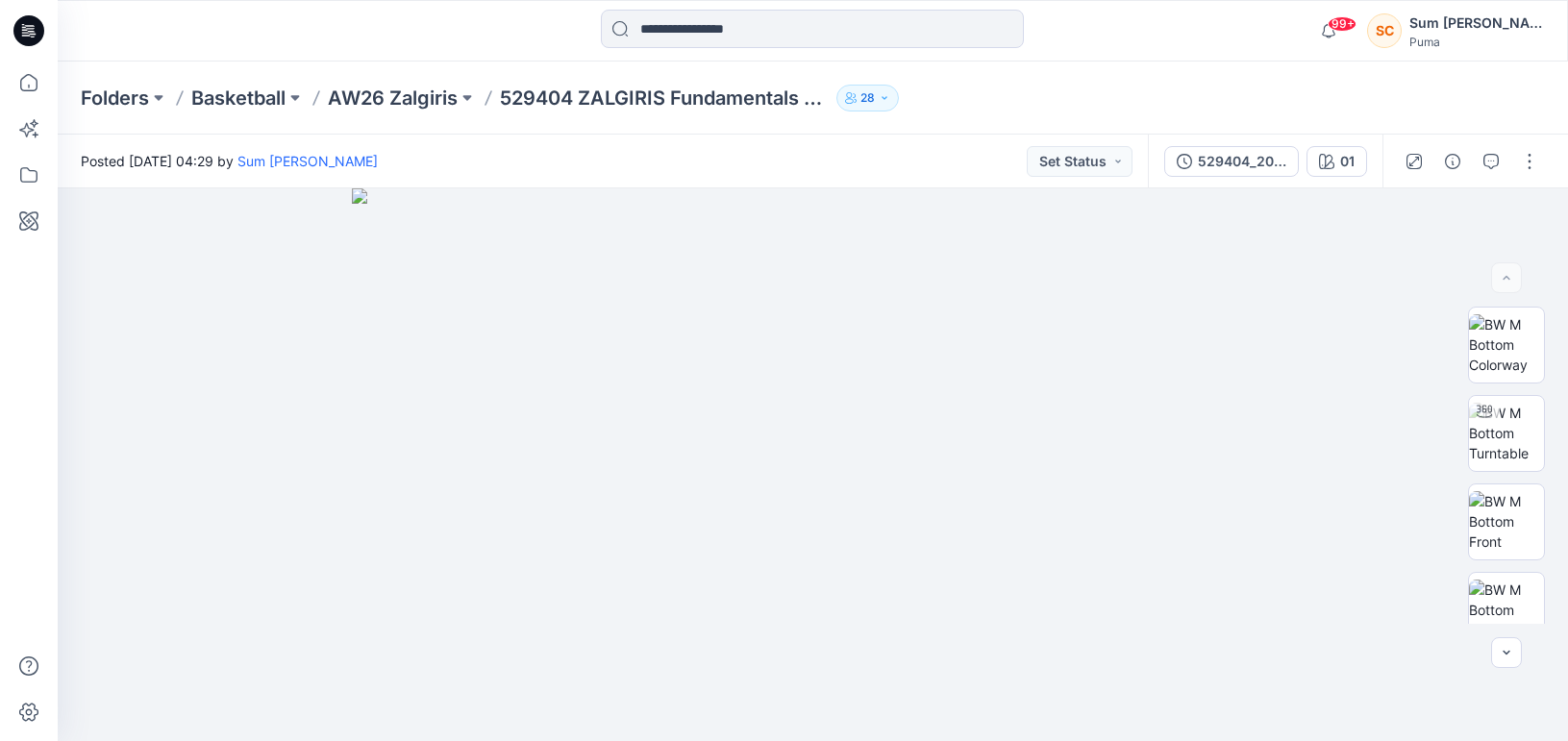
click at [977, 124] on div "Folders Basketball AW26 Zalgiris 529404 ZALGIRIS Fundamentals Short.. 28" at bounding box center [813, 98] width 1511 height 73
